Goal: Use online tool/utility: Utilize a website feature to perform a specific function

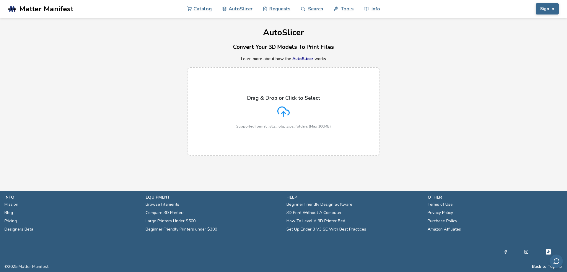
drag, startPoint x: 0, startPoint y: 0, endPoint x: 254, endPoint y: 94, distance: 270.6
click at [254, 94] on label "Drag & Drop or Click to Select Supported format: .stls, .obj, .zips, folders (M…" at bounding box center [284, 111] width 192 height 89
click at [0, 0] on input "Drag & Drop or Click to Select Supported format: .stls, .obj, .zips, folders (M…" at bounding box center [0, 0] width 0 height 0
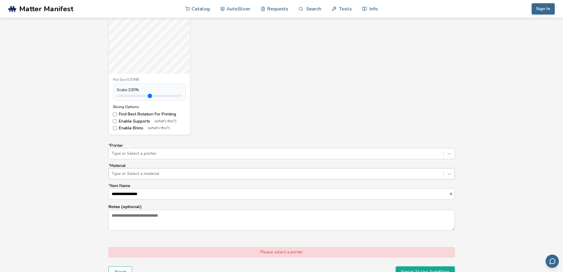
scroll to position [266, 0]
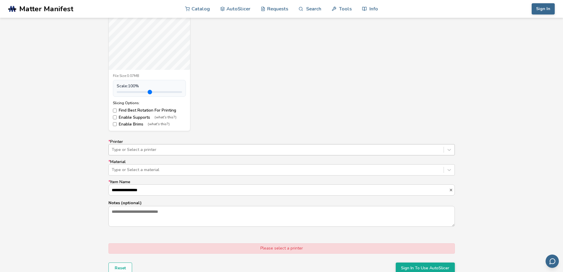
click at [141, 147] on div at bounding box center [276, 150] width 329 height 6
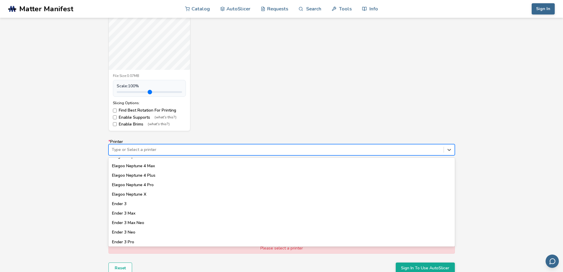
scroll to position [296, 0]
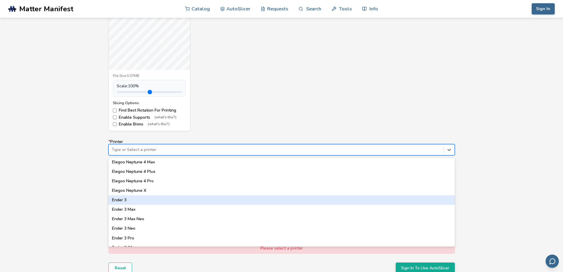
click at [136, 198] on div "Ender 3" at bounding box center [281, 199] width 346 height 9
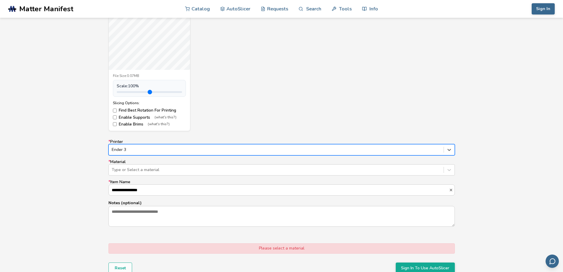
click at [143, 152] on div at bounding box center [276, 150] width 329 height 6
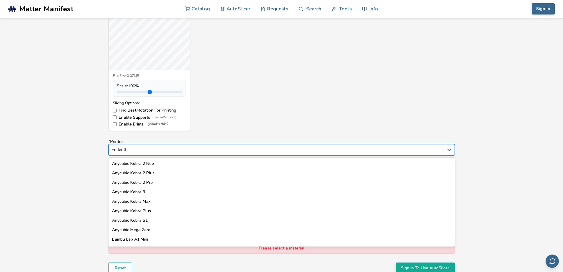
scroll to position [0, 0]
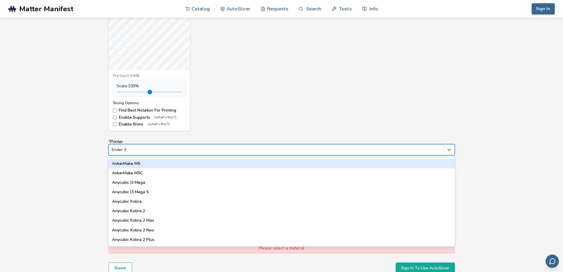
click at [168, 149] on div at bounding box center [276, 150] width 329 height 6
click at [158, 149] on div at bounding box center [276, 150] width 329 height 6
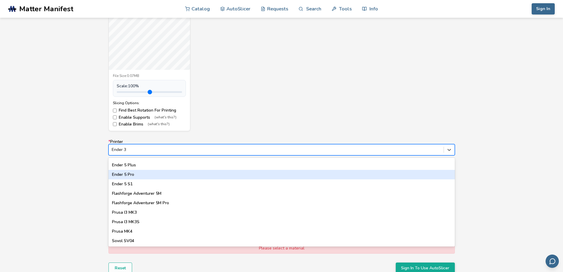
scroll to position [521, 0]
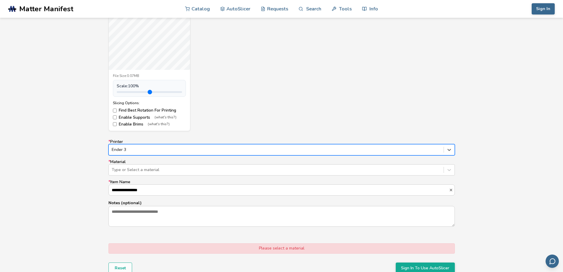
click at [144, 149] on div at bounding box center [276, 150] width 329 height 6
click at [140, 173] on div "Type or Select a material" at bounding box center [276, 170] width 335 height 8
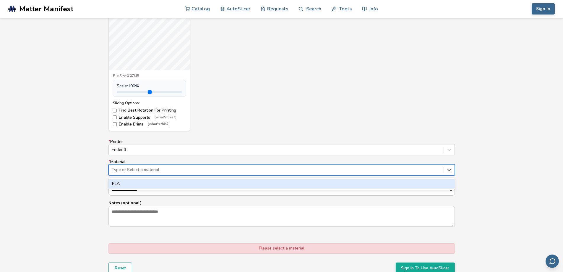
click at [138, 181] on div "PLA" at bounding box center [281, 183] width 346 height 9
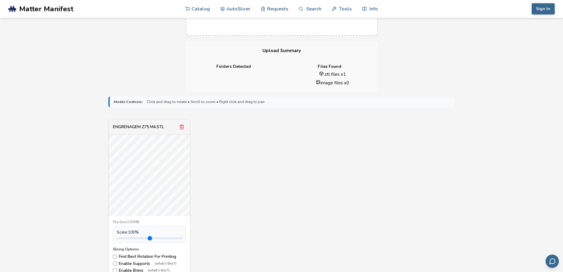
scroll to position [118, 0]
drag, startPoint x: 128, startPoint y: 240, endPoint x: 122, endPoint y: 239, distance: 6.6
type input "***"
click at [122, 239] on input "range" at bounding box center [149, 240] width 65 height 2
